Goal: Transaction & Acquisition: Purchase product/service

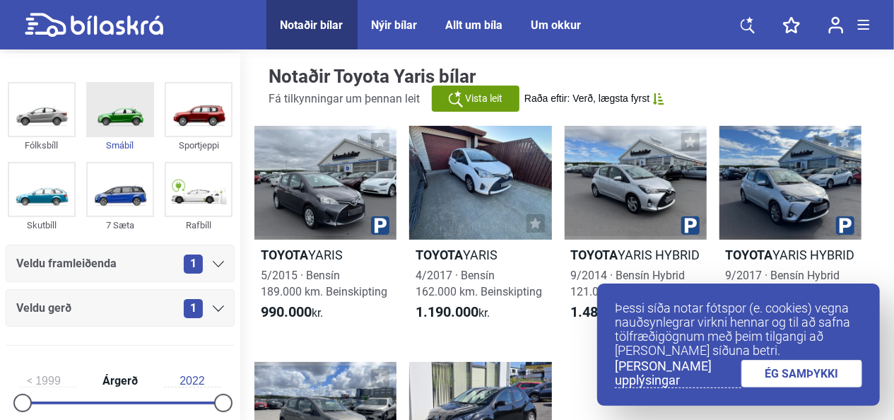
click at [117, 102] on img at bounding box center [120, 109] width 65 height 52
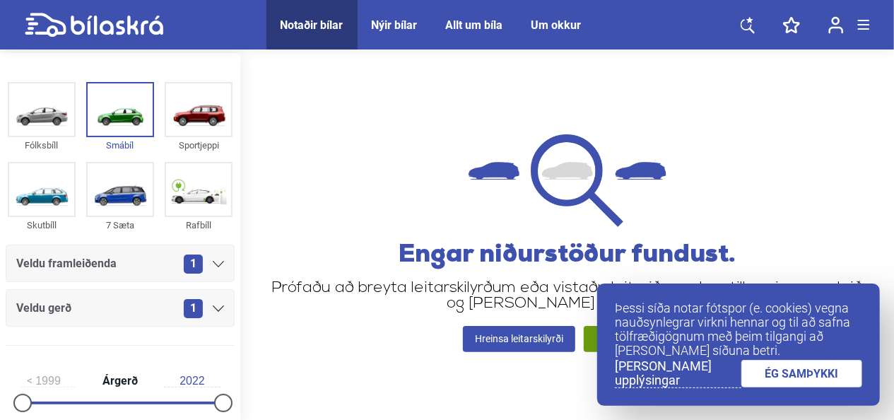
click at [796, 365] on link "ÉG SAMÞYKKI" at bounding box center [802, 374] width 122 height 28
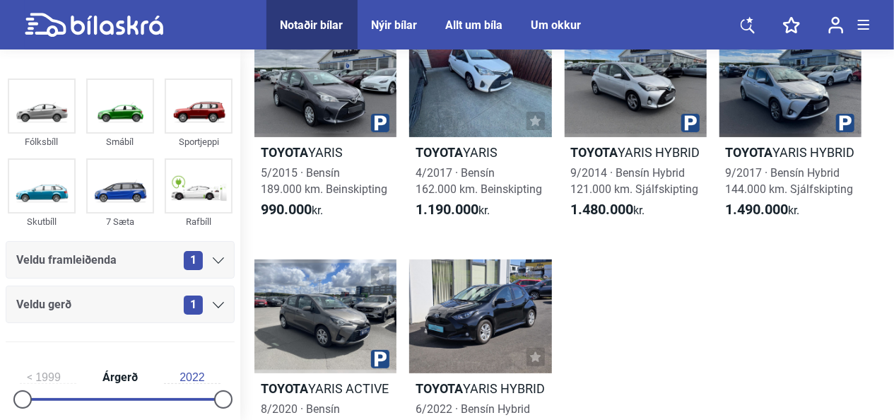
scroll to position [165, 0]
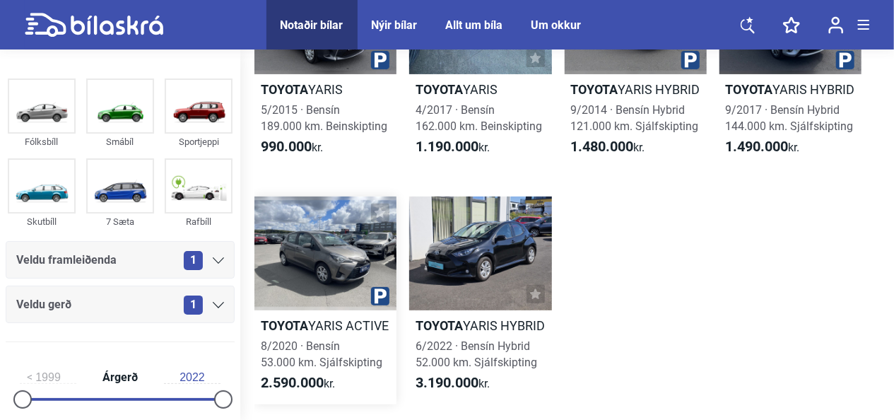
click at [302, 225] on div at bounding box center [325, 253] width 142 height 114
